Goal: Find specific page/section: Find specific page/section

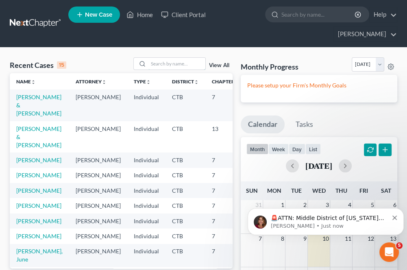
click at [174, 64] on input "search" at bounding box center [176, 64] width 57 height 12
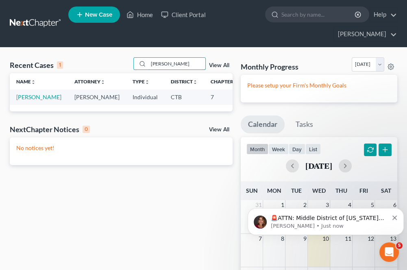
type input "tovar"
click at [22, 100] on link "[PERSON_NAME]" at bounding box center [38, 97] width 45 height 7
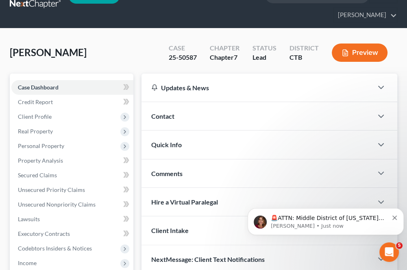
scroll to position [41, 0]
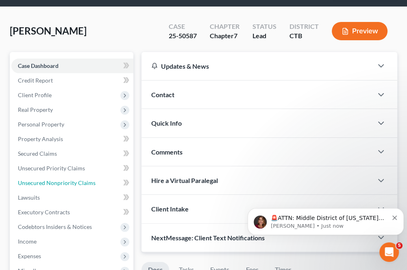
click at [83, 182] on span "Unsecured Nonpriority Claims" at bounding box center [57, 182] width 78 height 7
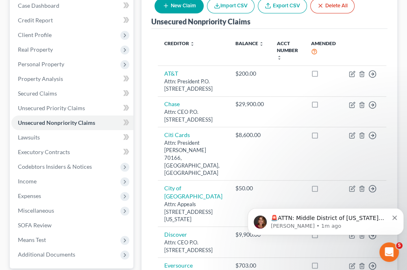
scroll to position [81, 0]
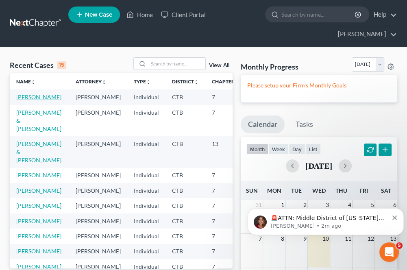
click at [17, 100] on link "[PERSON_NAME]" at bounding box center [38, 97] width 45 height 7
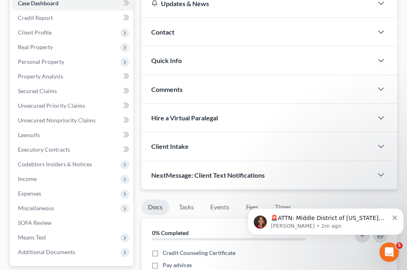
scroll to position [81, 0]
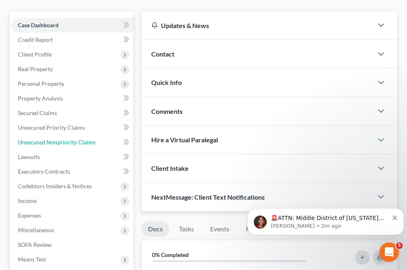
click at [44, 143] on span "Unsecured Nonpriority Claims" at bounding box center [57, 142] width 78 height 7
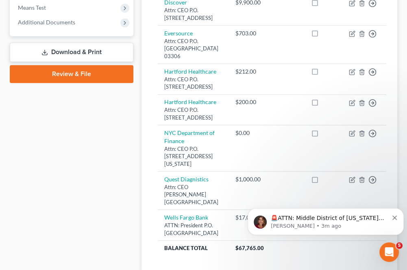
scroll to position [329, 0]
